Goal: Task Accomplishment & Management: Complete application form

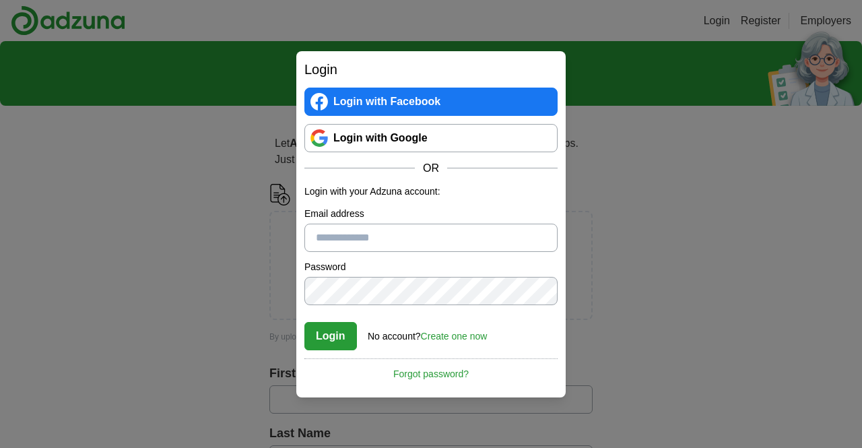
type input "**********"
click at [339, 336] on button "Login" at bounding box center [330, 336] width 53 height 28
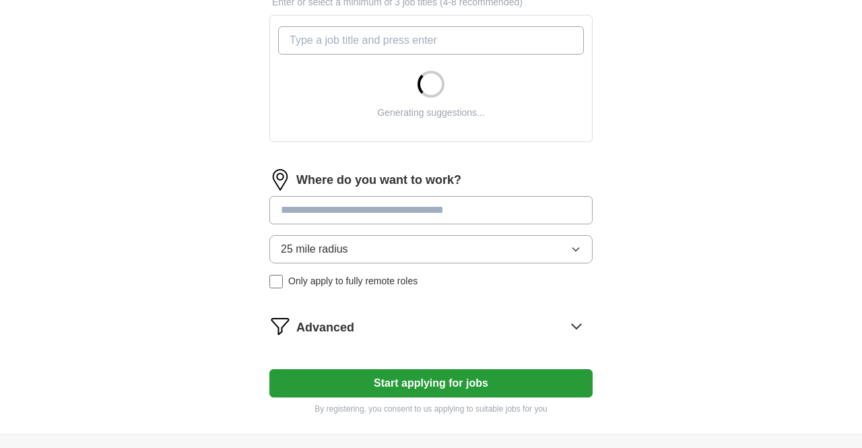
scroll to position [215, 0]
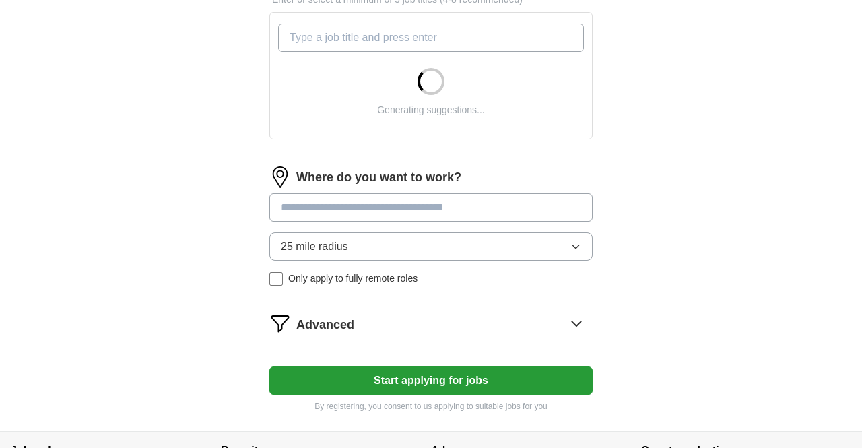
click at [393, 221] on input at bounding box center [430, 207] width 323 height 28
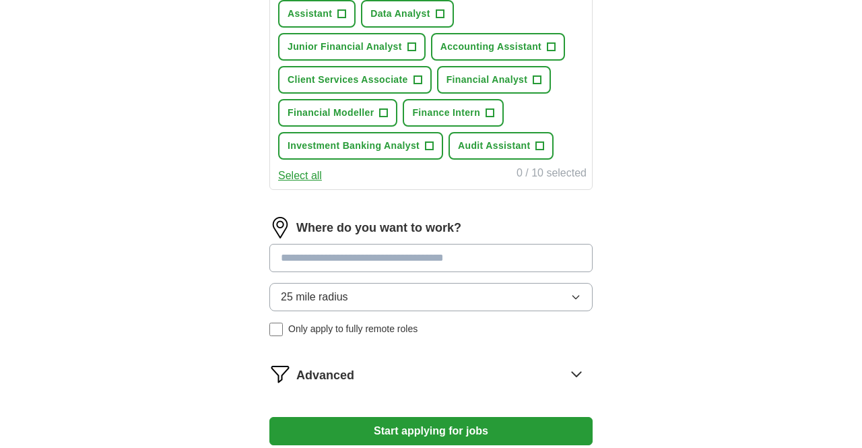
scroll to position [213, 0]
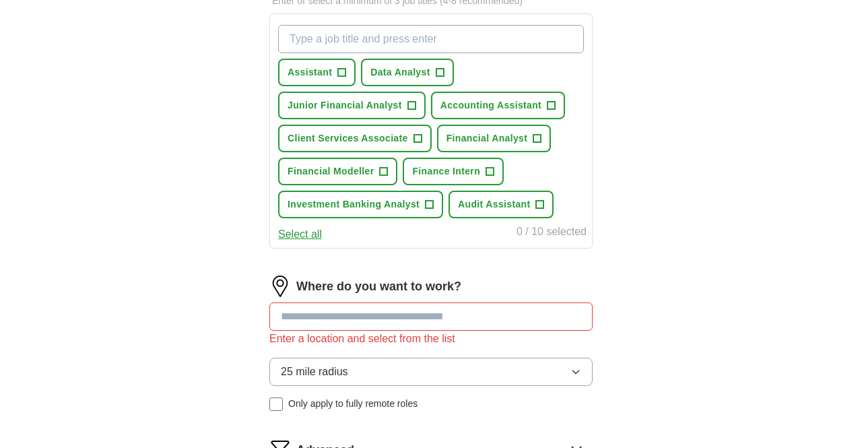
click at [525, 104] on span "Accounting Assistant" at bounding box center [490, 105] width 101 height 14
click at [428, 314] on input at bounding box center [430, 316] width 323 height 28
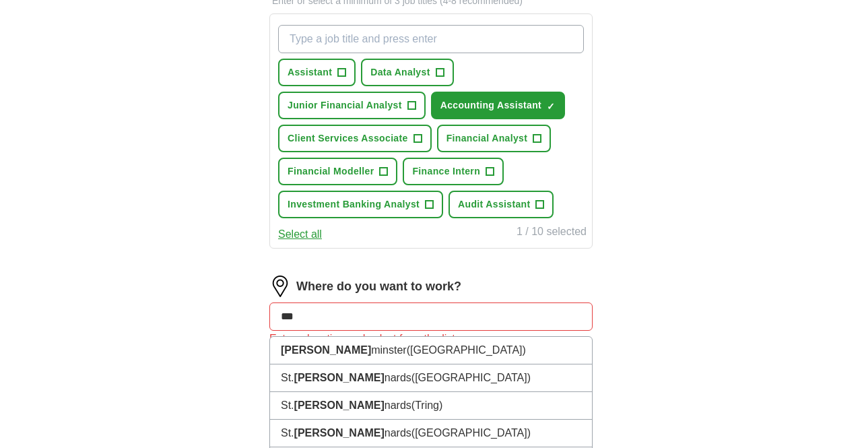
type input "****"
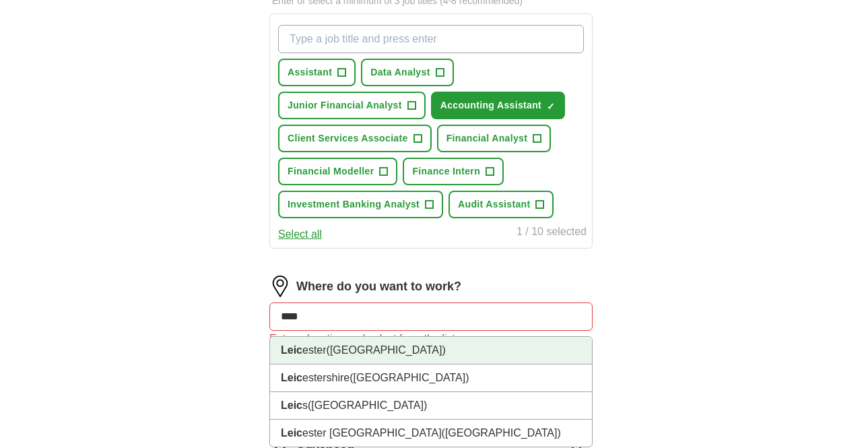
click at [345, 354] on span "([GEOGRAPHIC_DATA])" at bounding box center [386, 349] width 119 height 11
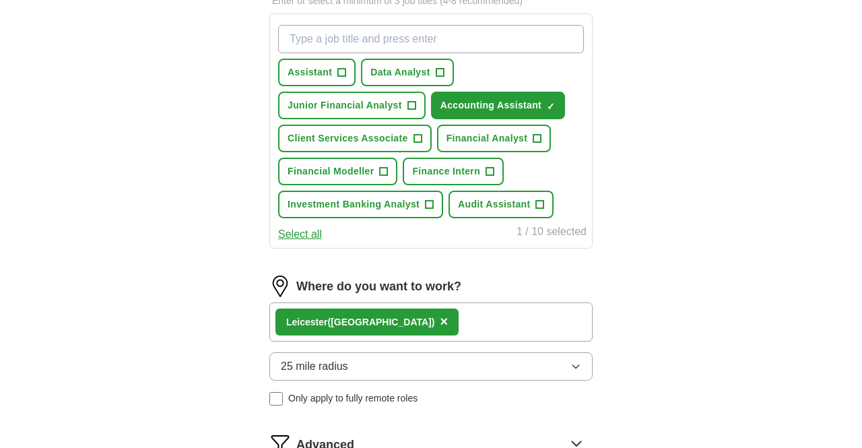
click at [332, 375] on button "25 mile radius" at bounding box center [430, 366] width 323 height 28
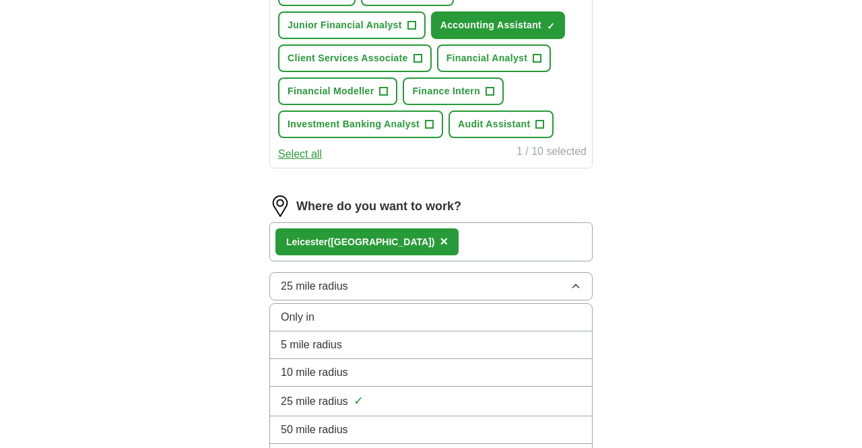
scroll to position [345, 0]
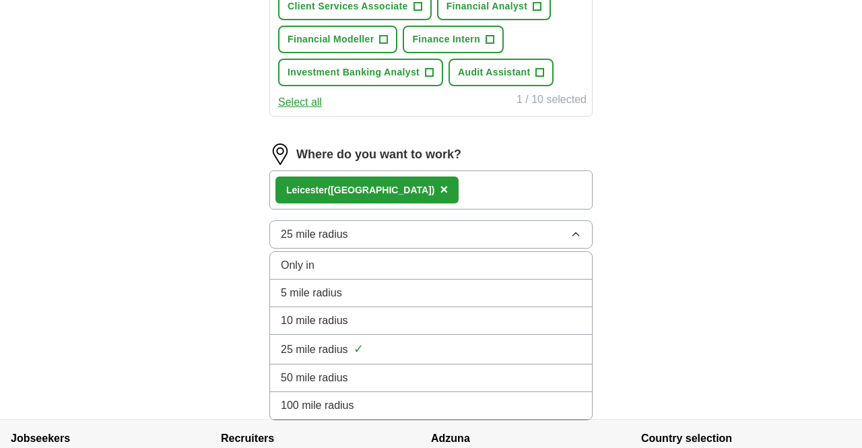
click at [330, 394] on li "100 mile radius" at bounding box center [431, 406] width 322 height 28
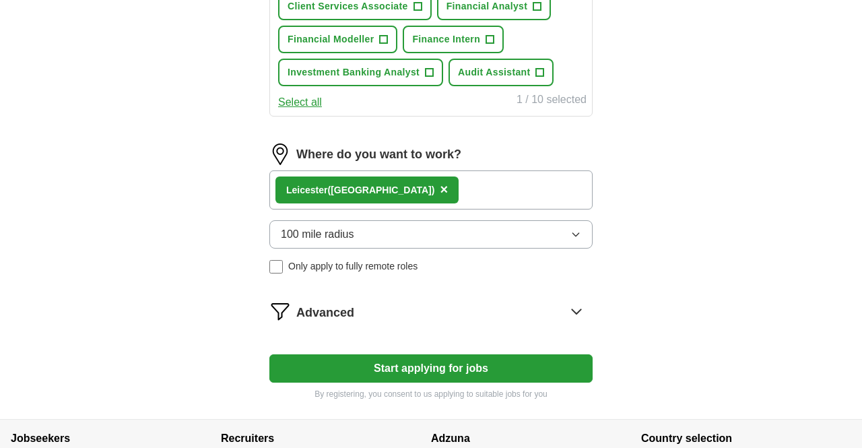
click at [345, 356] on button "Start applying for jobs" at bounding box center [430, 368] width 323 height 28
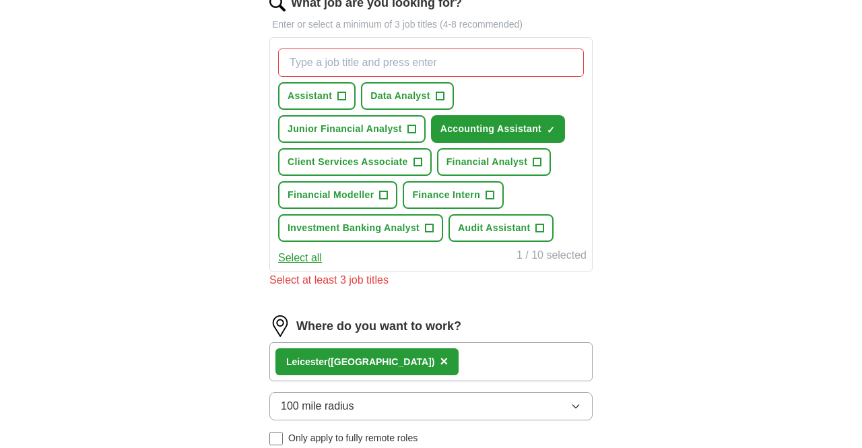
scroll to position [170, 0]
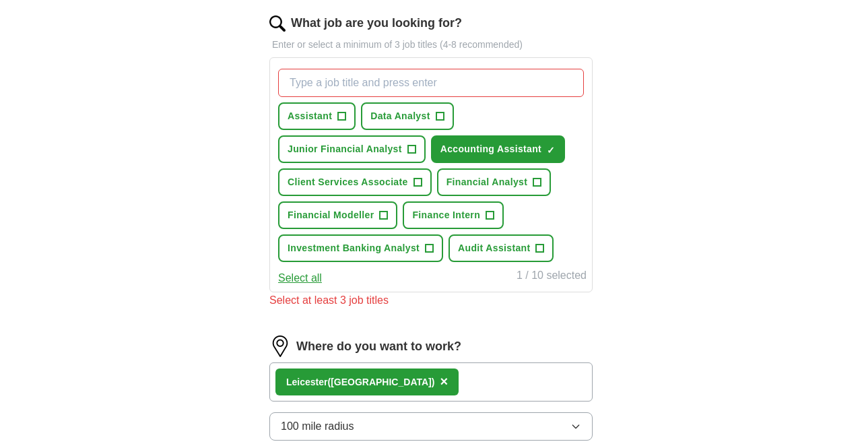
click at [360, 88] on input "What job are you looking for?" at bounding box center [431, 83] width 306 height 28
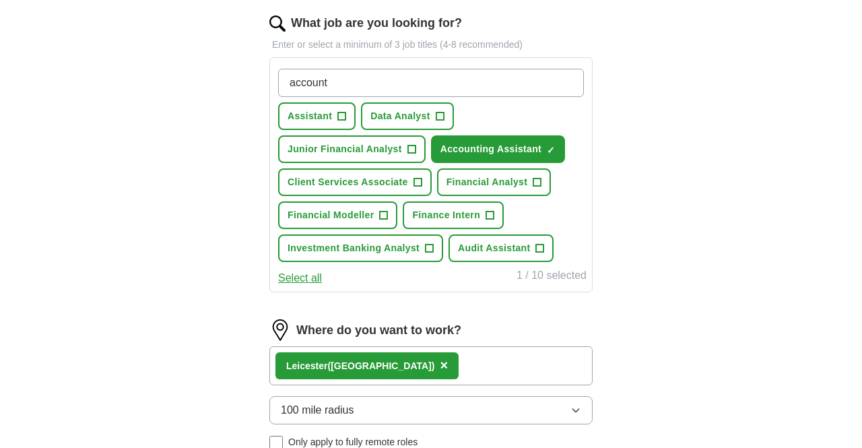
type input "account"
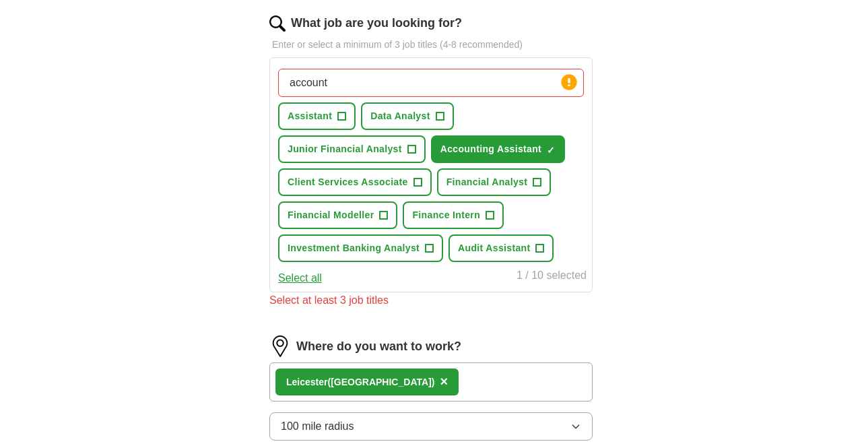
click at [312, 277] on button "Select all" at bounding box center [300, 278] width 44 height 16
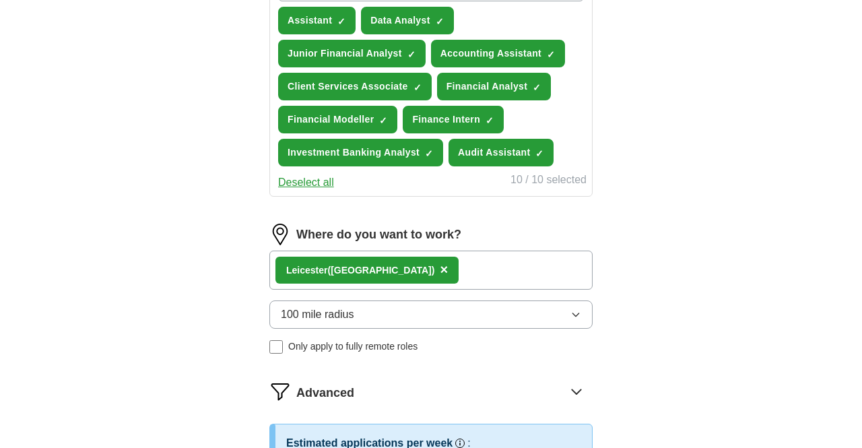
scroll to position [259, 0]
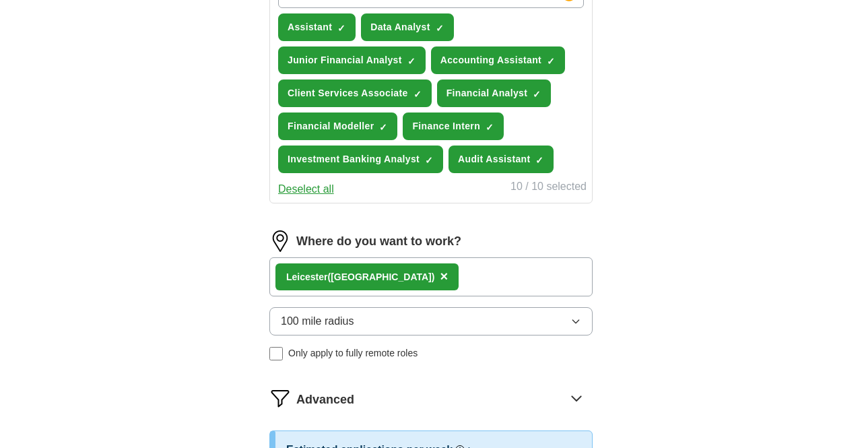
click at [338, 124] on span "Financial Modeller" at bounding box center [331, 126] width 86 height 14
click at [369, 92] on span "Client Services Associate" at bounding box center [348, 93] width 121 height 14
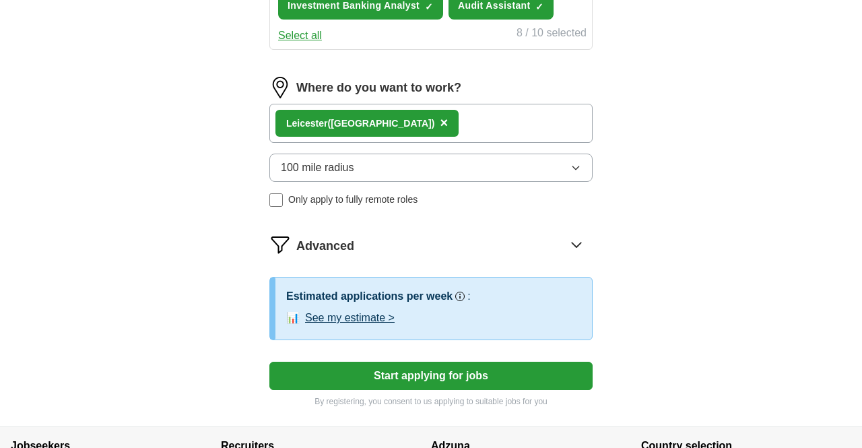
scroll to position [444, 0]
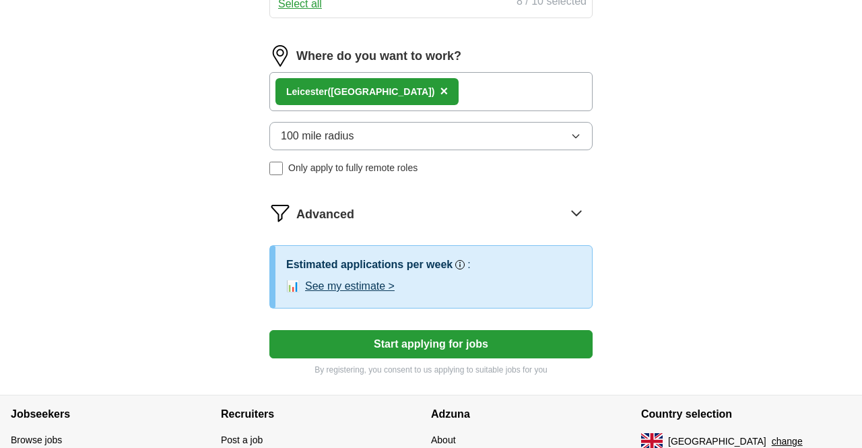
click at [382, 345] on button "Start applying for jobs" at bounding box center [430, 344] width 323 height 28
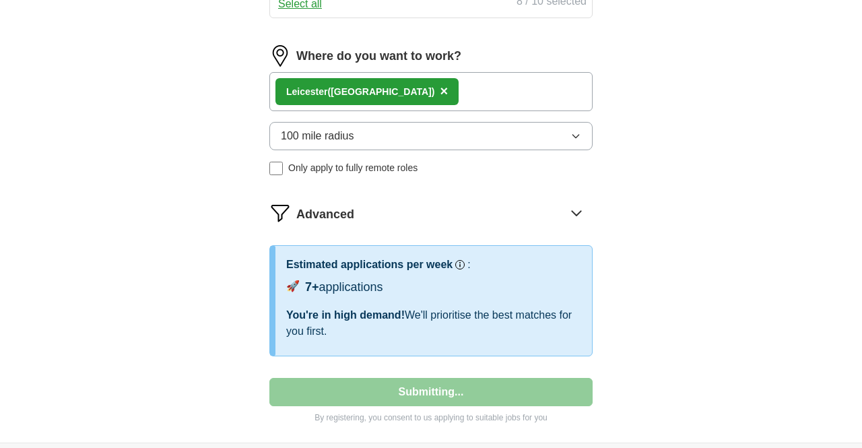
select select "**"
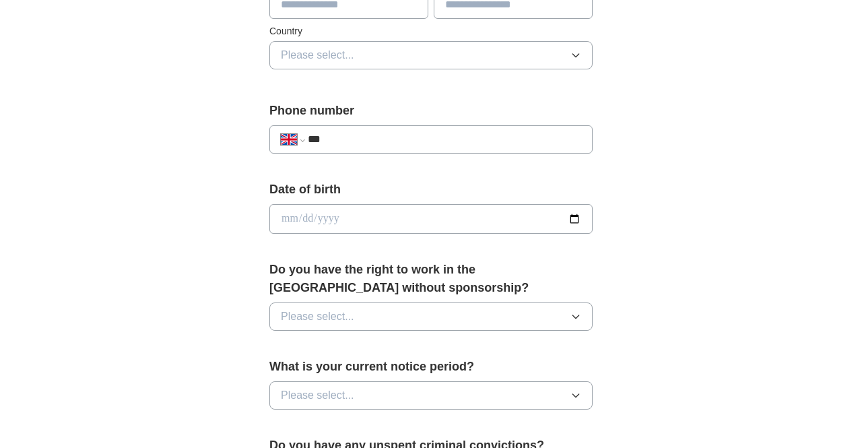
scroll to position [0, 0]
